Goal: Book appointment/travel/reservation

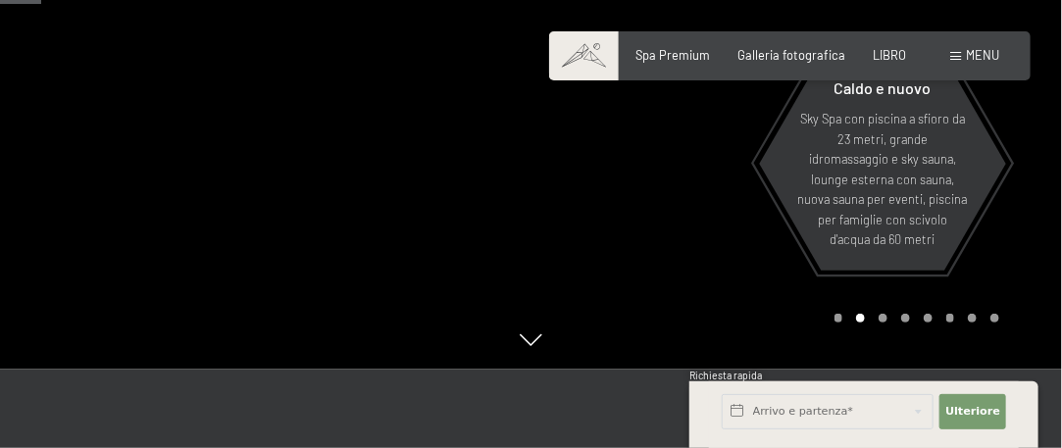
scroll to position [294, 0]
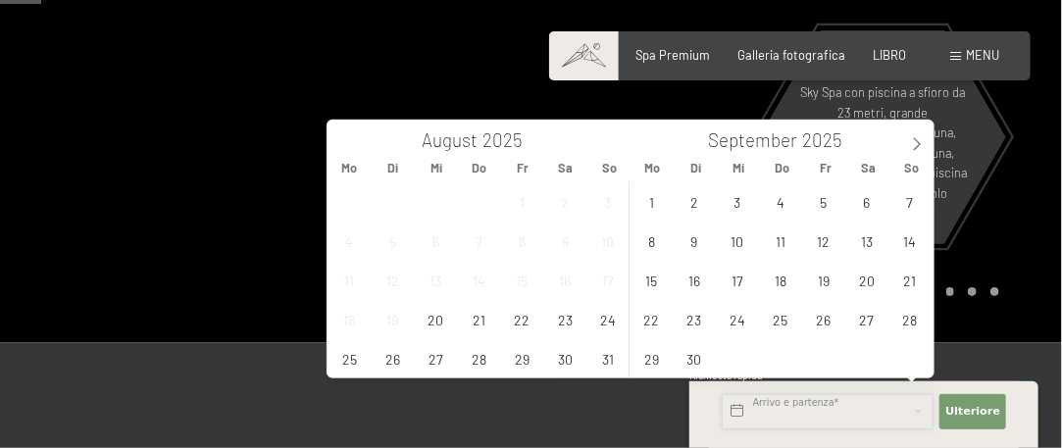
click at [820, 410] on input "text" at bounding box center [828, 411] width 212 height 35
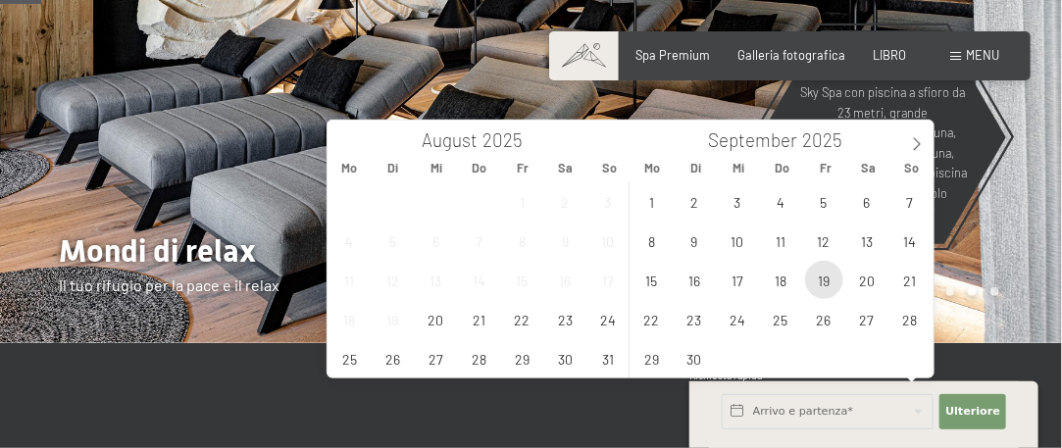
click at [826, 280] on span "19" at bounding box center [824, 280] width 38 height 38
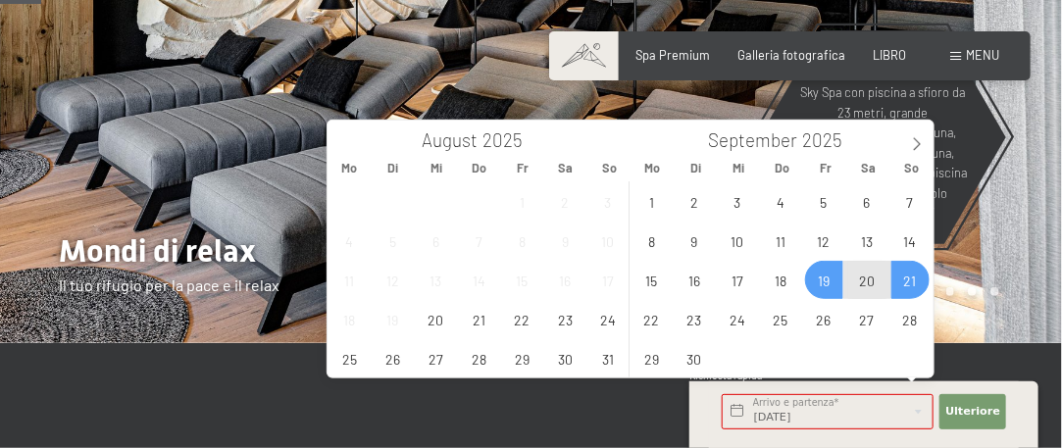
click at [911, 290] on span "21" at bounding box center [911, 280] width 38 height 38
type input "[DATE] - So. [DATE]"
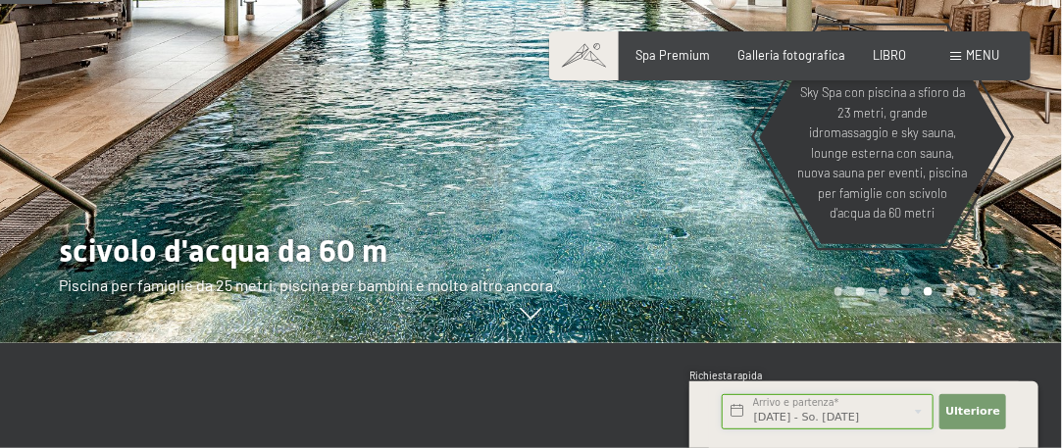
scroll to position [392, 0]
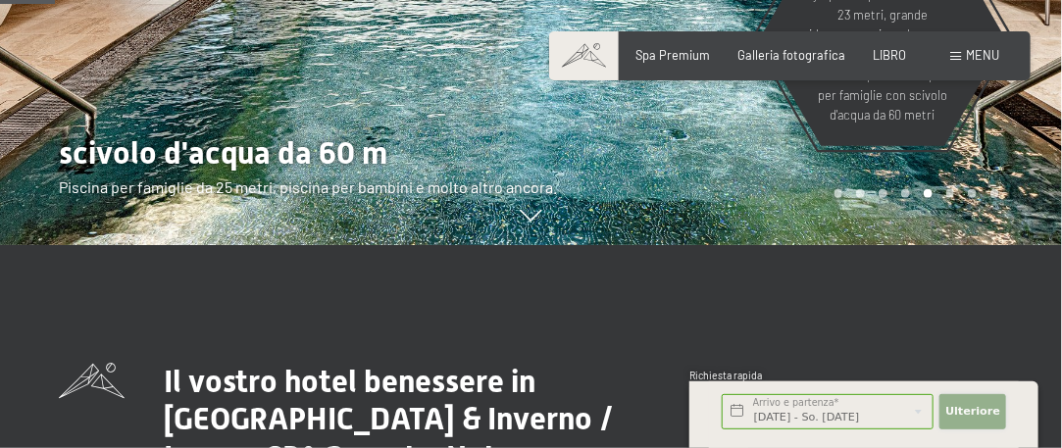
click at [974, 411] on font "Ulteriore" at bounding box center [972, 411] width 55 height 13
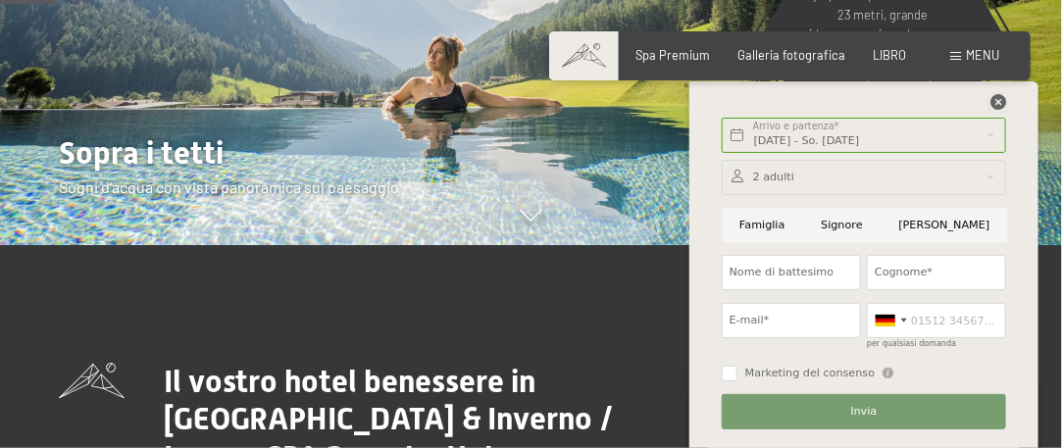
click at [1000, 101] on icon at bounding box center [999, 102] width 16 height 16
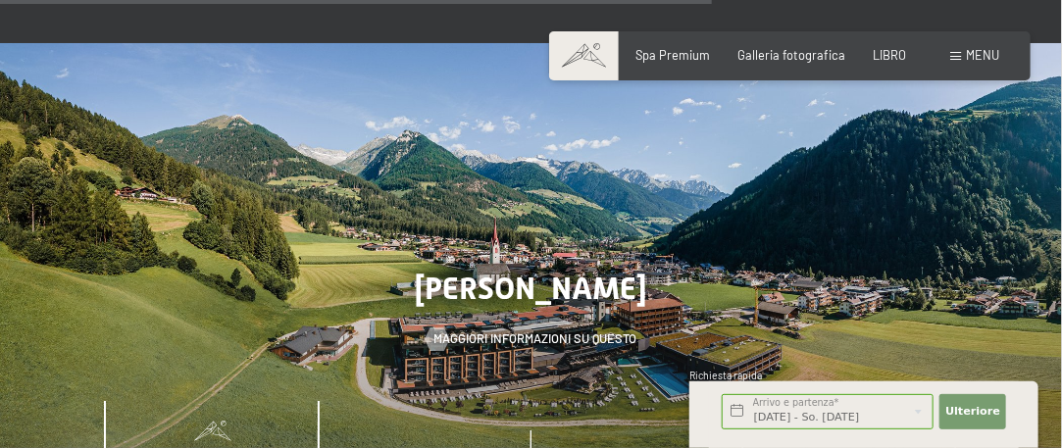
scroll to position [4708, 0]
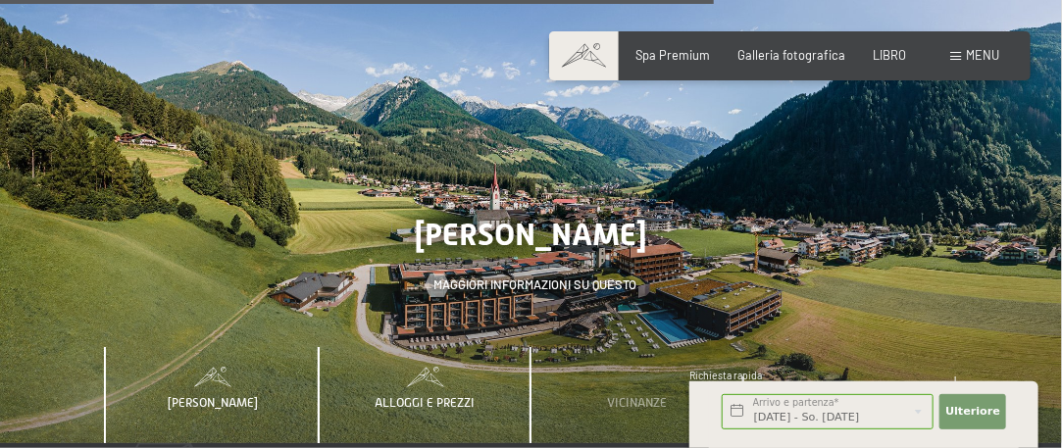
click at [457, 395] on font "Alloggi e prezzi" at bounding box center [425, 402] width 100 height 15
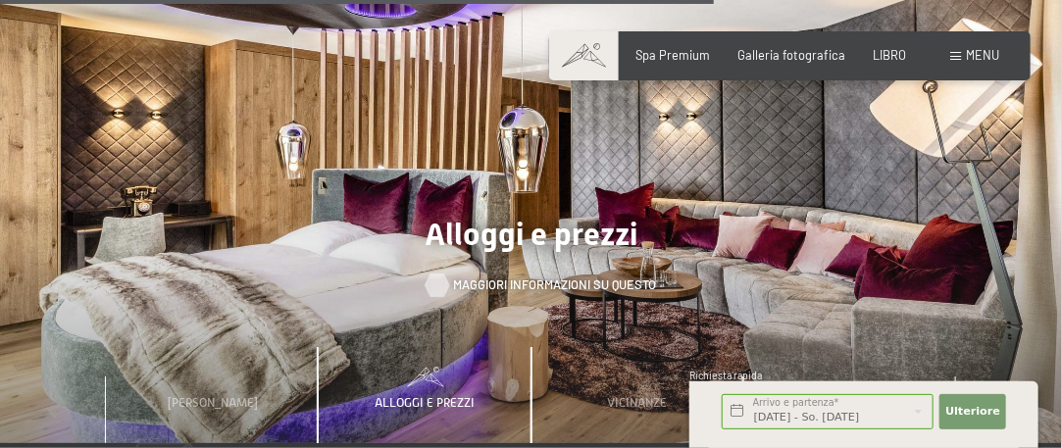
click at [511, 277] on font "Maggiori informazioni su questo" at bounding box center [554, 285] width 203 height 16
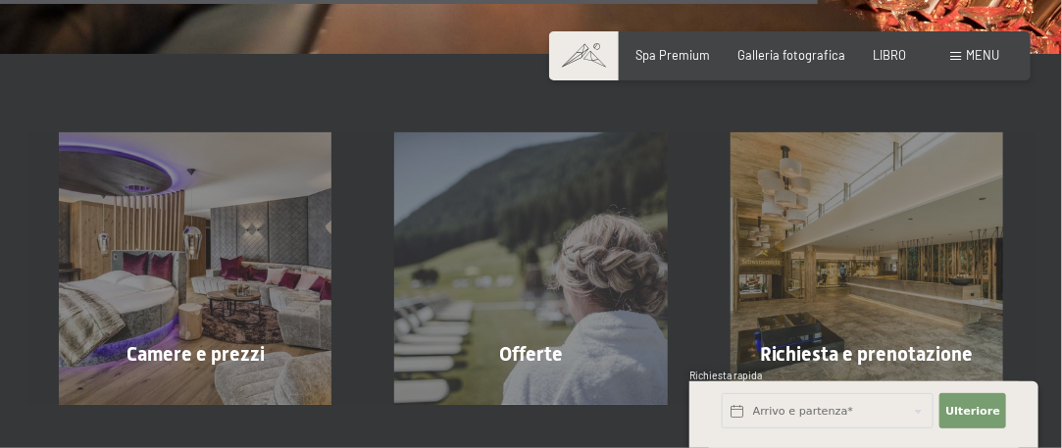
scroll to position [2452, 0]
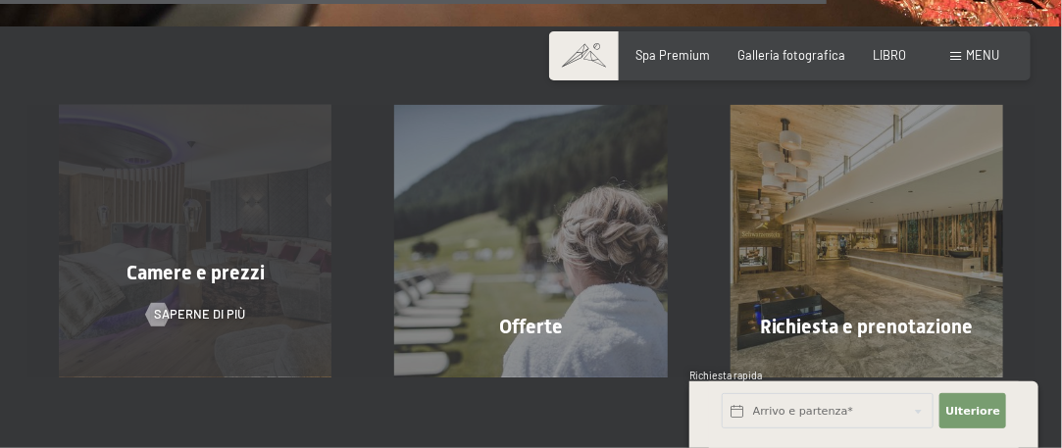
click at [176, 261] on font "Camere e prezzi" at bounding box center [196, 273] width 138 height 24
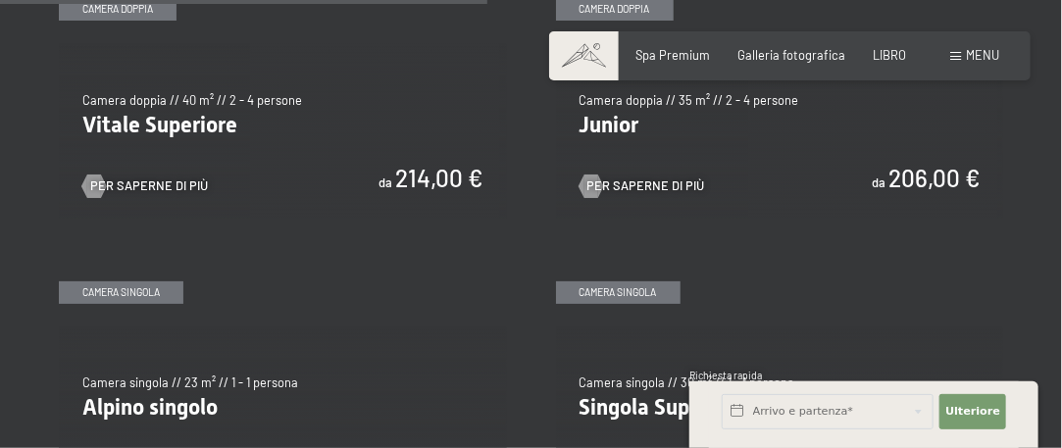
scroll to position [2256, 0]
